Goal: Task Accomplishment & Management: Manage account settings

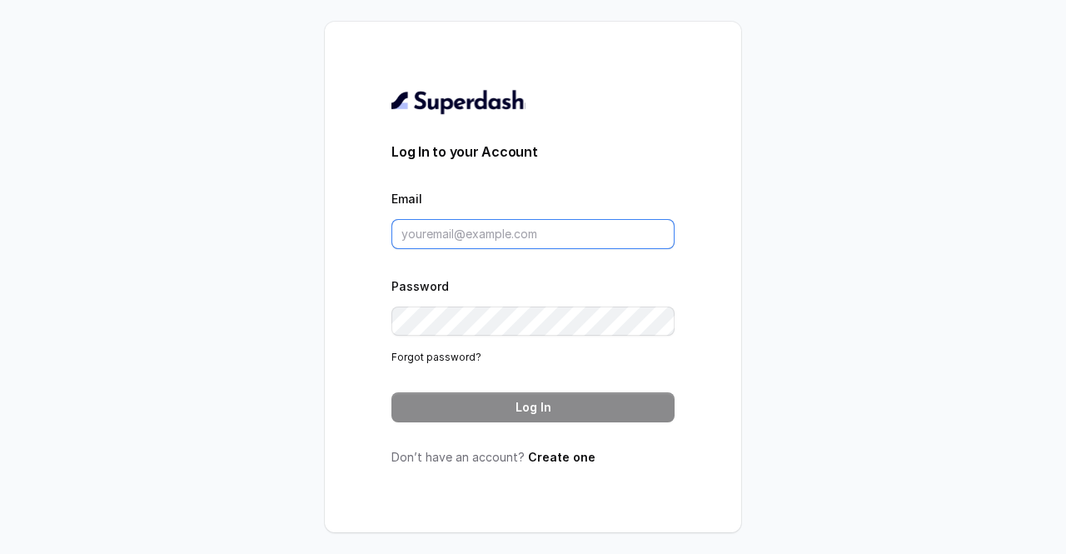
click at [494, 246] on input "Email" at bounding box center [532, 234] width 283 height 30
click at [562, 225] on input "Email" at bounding box center [532, 234] width 283 height 30
type input "[EMAIL_ADDRESS][PERSON_NAME][DOMAIN_NAME]"
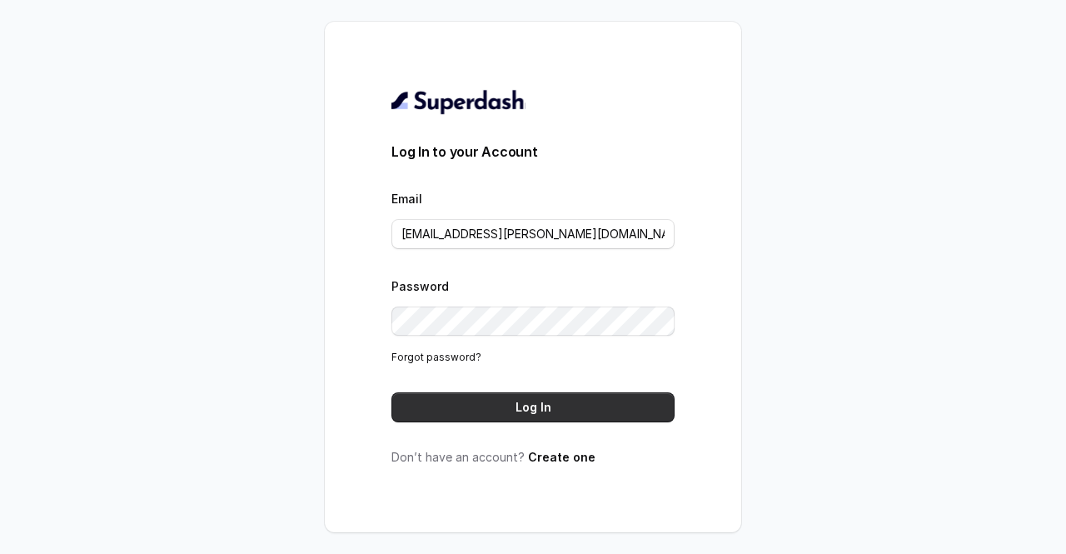
click at [551, 405] on button "Log In" at bounding box center [532, 407] width 283 height 30
